Goal: Information Seeking & Learning: Learn about a topic

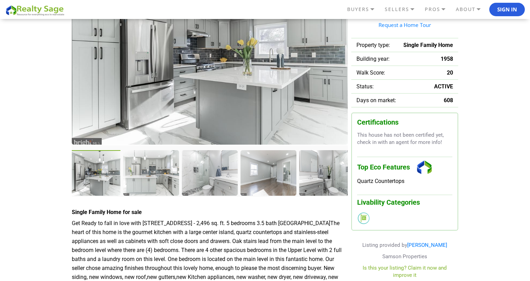
scroll to position [99, 0]
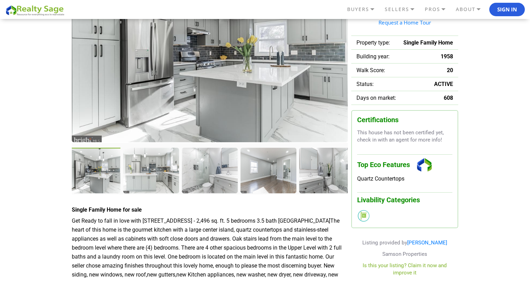
click at [85, 171] on div at bounding box center [93, 171] width 57 height 47
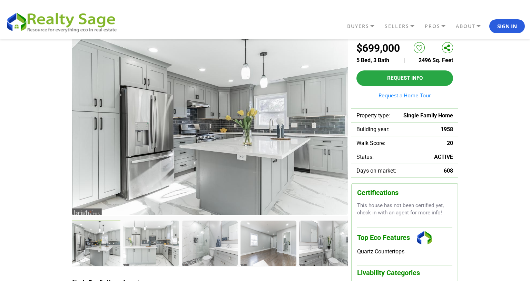
scroll to position [27, 0]
click at [159, 253] on div at bounding box center [151, 243] width 57 height 47
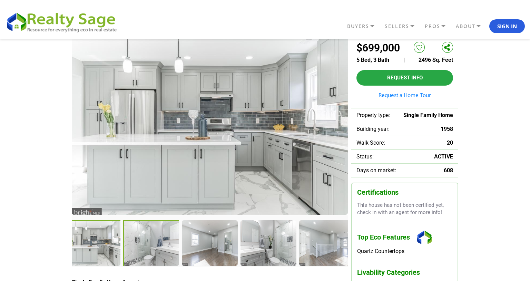
click at [159, 253] on div at bounding box center [151, 243] width 57 height 47
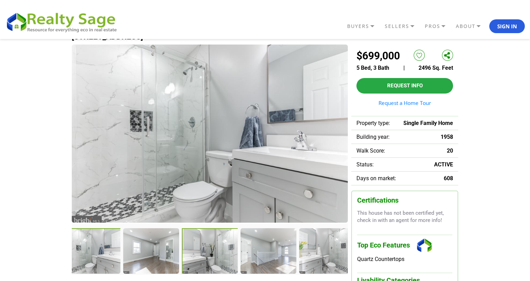
scroll to position [19, 0]
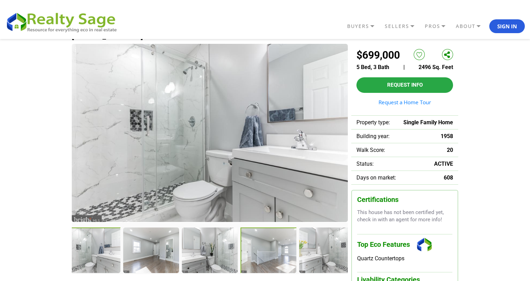
click at [265, 263] on div at bounding box center [269, 251] width 57 height 47
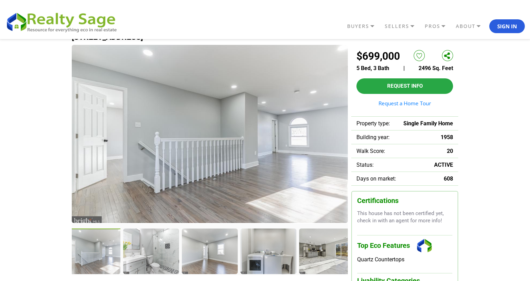
scroll to position [20, 0]
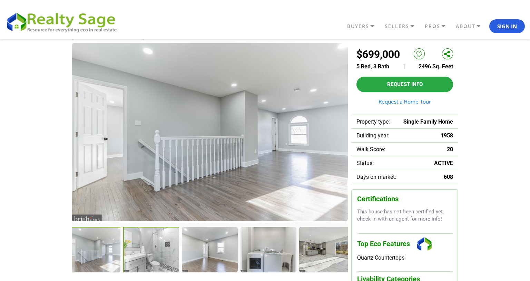
click at [160, 242] on div at bounding box center [151, 250] width 57 height 47
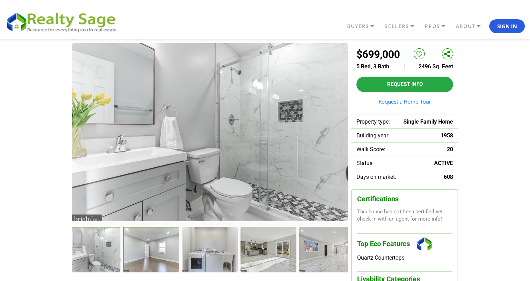
click at [150, 267] on div at bounding box center [151, 250] width 57 height 47
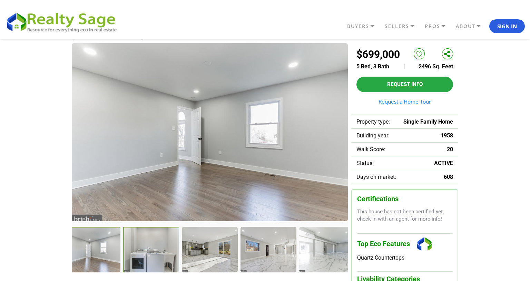
click at [153, 264] on div at bounding box center [151, 250] width 57 height 47
click at [88, 255] on div at bounding box center [93, 250] width 57 height 47
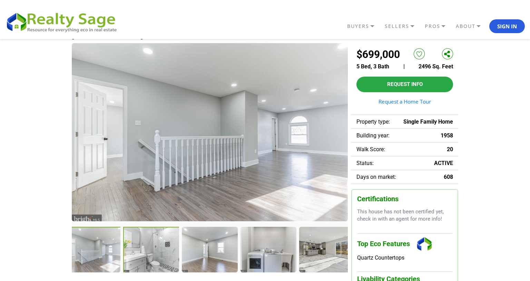
click at [148, 252] on div at bounding box center [151, 250] width 57 height 47
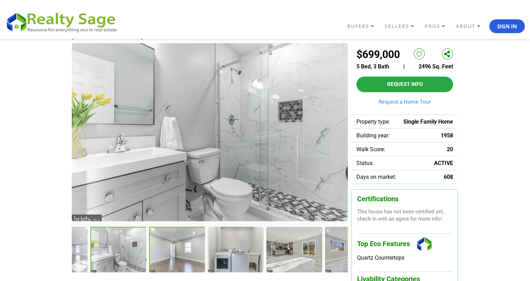
click at [209, 251] on div at bounding box center [235, 249] width 55 height 45
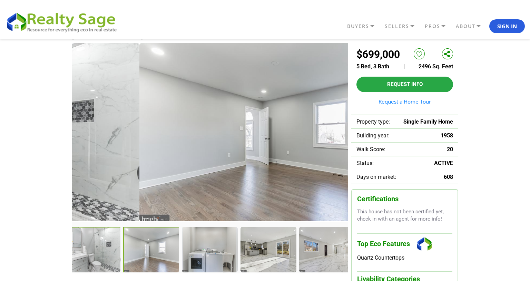
click at [109, 254] on div at bounding box center [93, 250] width 57 height 47
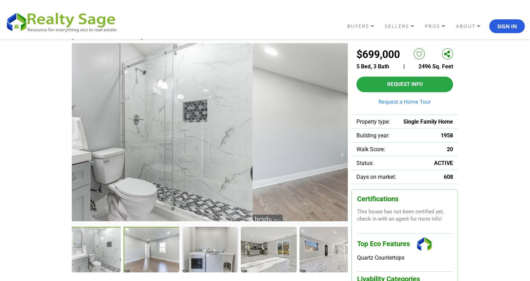
click at [130, 256] on div at bounding box center [152, 250] width 57 height 47
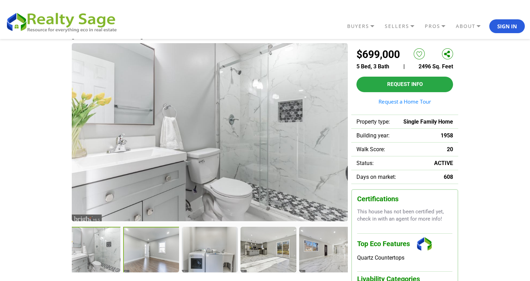
click at [141, 257] on div at bounding box center [151, 250] width 57 height 47
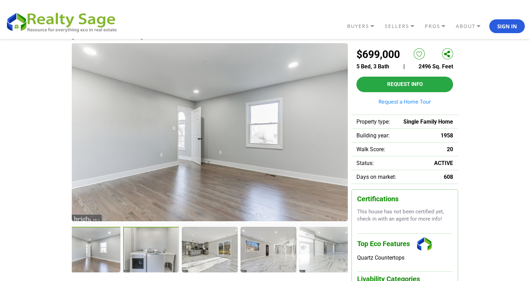
click at [170, 252] on div at bounding box center [151, 250] width 57 height 47
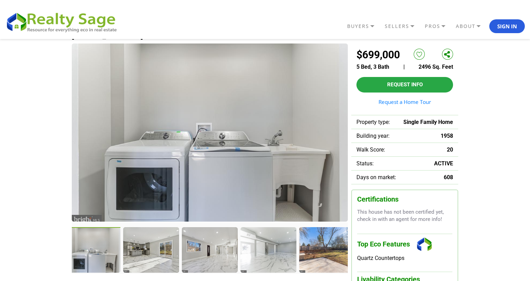
scroll to position [20, 0]
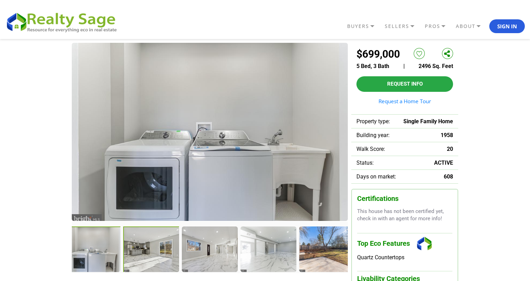
click at [148, 256] on div at bounding box center [151, 250] width 57 height 47
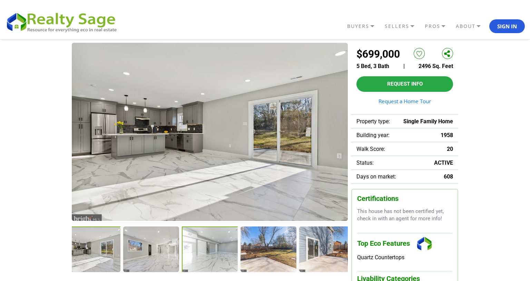
click at [215, 263] on div at bounding box center [210, 250] width 57 height 47
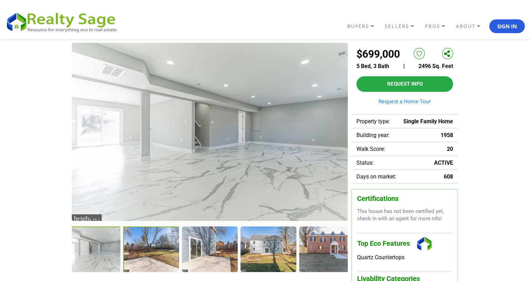
click at [160, 245] on div at bounding box center [151, 250] width 57 height 47
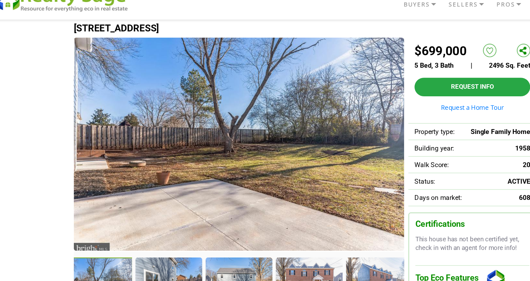
scroll to position [37, 0]
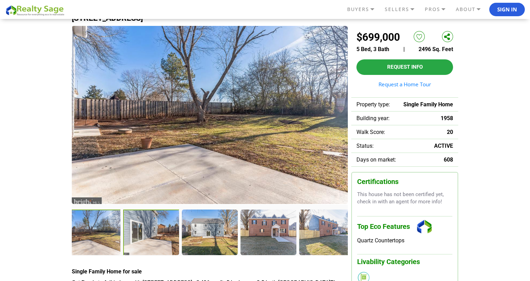
click at [165, 246] on div at bounding box center [151, 233] width 57 height 47
